Goal: Find specific page/section: Find specific page/section

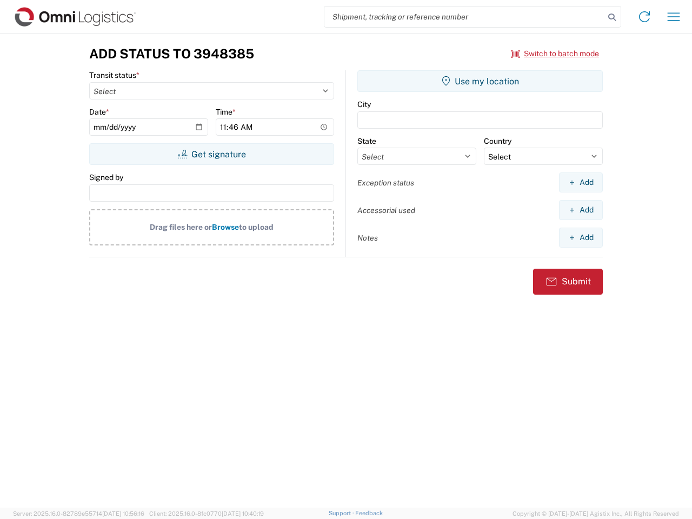
click at [464, 17] on input "search" at bounding box center [464, 16] width 280 height 21
click at [612, 17] on icon at bounding box center [611, 17] width 15 height 15
click at [644, 17] on icon at bounding box center [644, 16] width 17 height 17
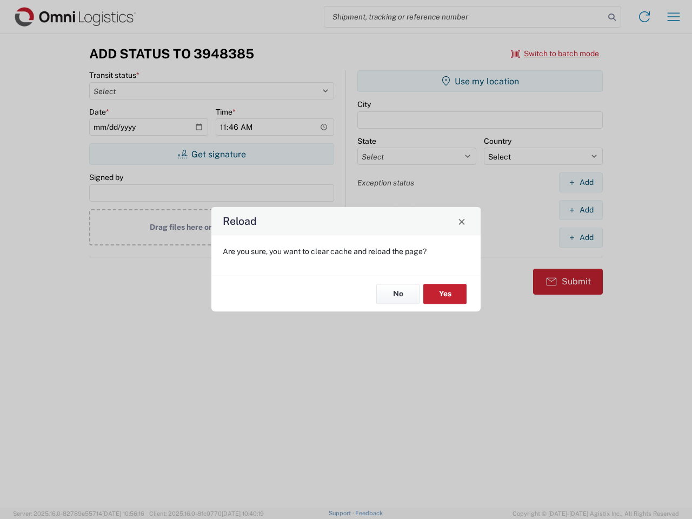
click at [674, 17] on div "Reload Are you sure, you want to clear cache and reload the page? No Yes" at bounding box center [346, 259] width 692 height 519
click at [555, 54] on div "Reload Are you sure, you want to clear cache and reload the page? No Yes" at bounding box center [346, 259] width 692 height 519
click at [211, 154] on div "Reload Are you sure, you want to clear cache and reload the page? No Yes" at bounding box center [346, 259] width 692 height 519
click at [480, 81] on div "Reload Are you sure, you want to clear cache and reload the page? No Yes" at bounding box center [346, 259] width 692 height 519
click at [581, 182] on div "Reload Are you sure, you want to clear cache and reload the page? No Yes" at bounding box center [346, 259] width 692 height 519
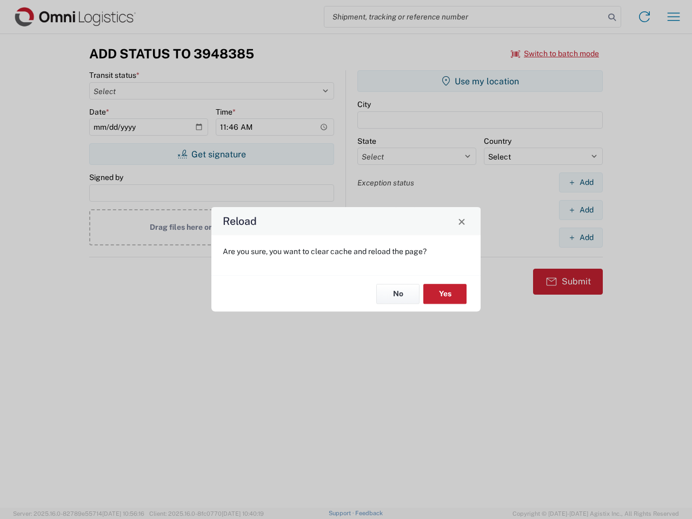
click at [581, 210] on div "Reload Are you sure, you want to clear cache and reload the page? No Yes" at bounding box center [346, 259] width 692 height 519
click at [581, 237] on div "Reload Are you sure, you want to clear cache and reload the page? No Yes" at bounding box center [346, 259] width 692 height 519
